Goal: Task Accomplishment & Management: Manage account settings

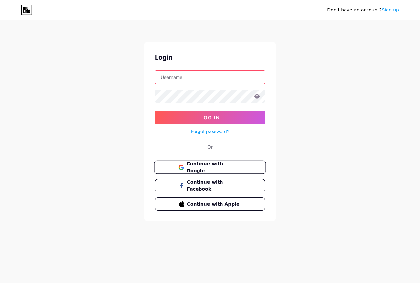
type input "[EMAIL_ADDRESS][DOMAIN_NAME]"
click at [226, 168] on span "Continue with Google" at bounding box center [213, 167] width 55 height 14
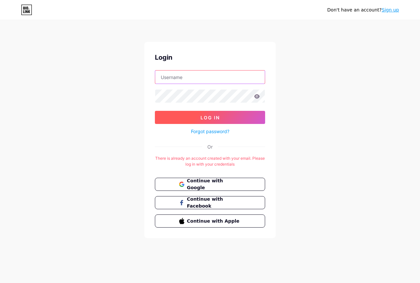
type input "[EMAIL_ADDRESS][DOMAIN_NAME]"
click at [222, 120] on button "Log In" at bounding box center [210, 117] width 110 height 13
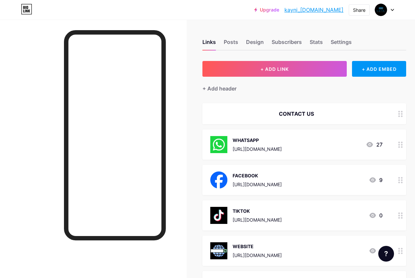
click at [391, 11] on icon at bounding box center [392, 10] width 3 height 2
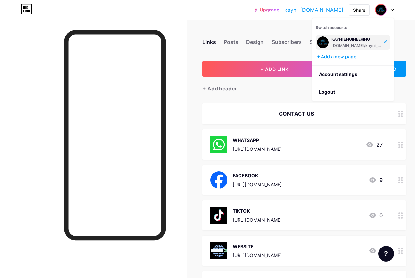
click at [363, 58] on div "+ Add a new page" at bounding box center [354, 56] width 74 height 7
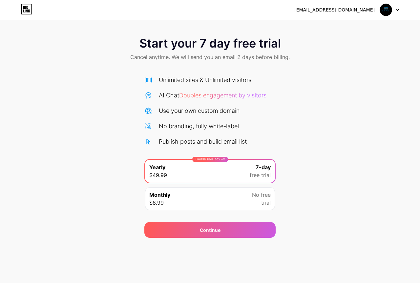
click at [398, 11] on icon at bounding box center [397, 10] width 3 height 2
click at [396, 7] on div at bounding box center [389, 10] width 19 height 12
click at [396, 8] on div at bounding box center [389, 10] width 19 height 12
click at [358, 25] on li "Logout" at bounding box center [357, 27] width 81 height 18
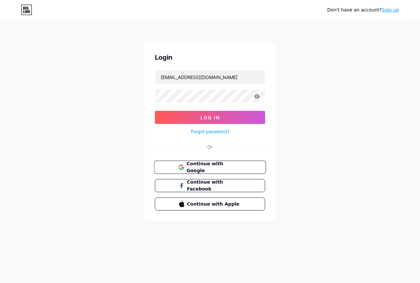
click at [242, 166] on button "Continue with Google" at bounding box center [210, 167] width 112 height 13
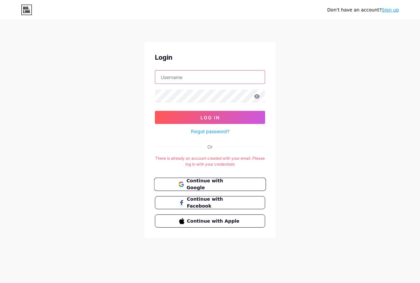
type input "[EMAIL_ADDRESS][DOMAIN_NAME]"
click at [227, 186] on span "Continue with Google" at bounding box center [213, 185] width 55 height 14
